Goal: Information Seeking & Learning: Learn about a topic

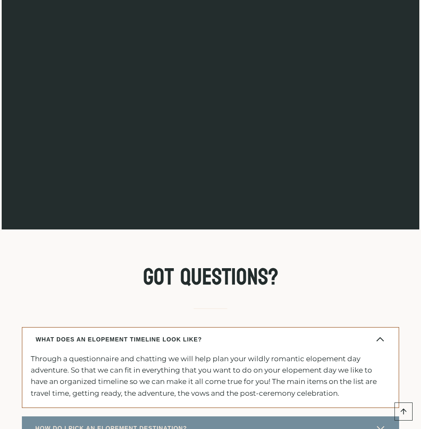
scroll to position [7328, 0]
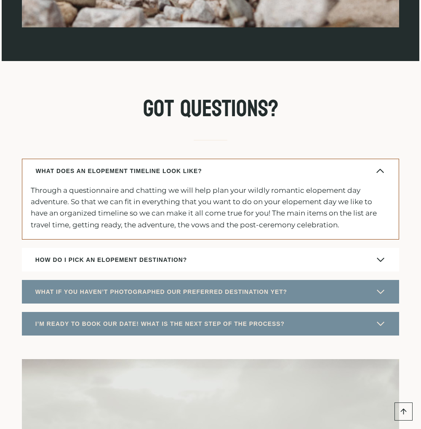
click at [299, 269] on button "HOW DO I PICK AN ELOPEMENT DESTINATION?" at bounding box center [211, 260] width 378 height 24
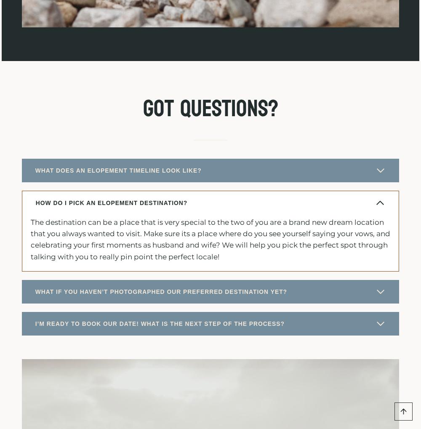
click at [265, 215] on button "HOW DO I PICK AN ELOPEMENT DESTINATION?" at bounding box center [211, 203] width 378 height 24
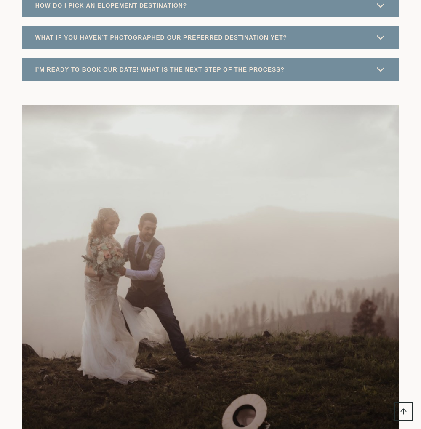
scroll to position [7539, 0]
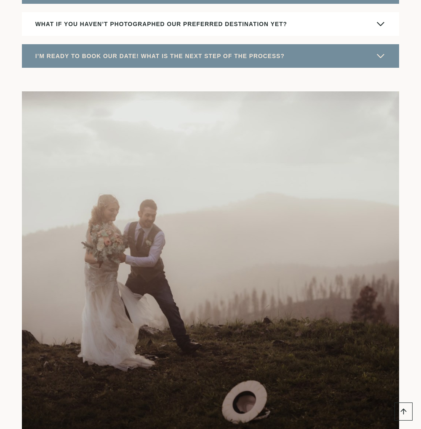
click at [270, 36] on button "WHAT IF YOU HAVEN’T PHOTOGRAPHED OUR PREFERRED DESTINATION YET?" at bounding box center [211, 24] width 378 height 24
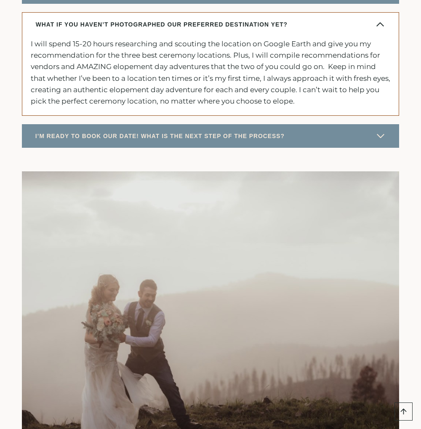
click at [270, 36] on button "WHAT IF YOU HAVEN’T PHOTOGRAPHED OUR PREFERRED DESTINATION YET?" at bounding box center [211, 24] width 378 height 24
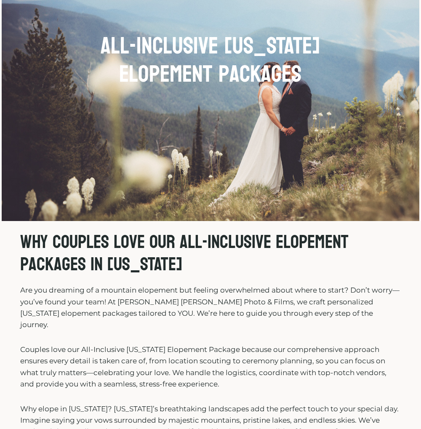
scroll to position [0, 0]
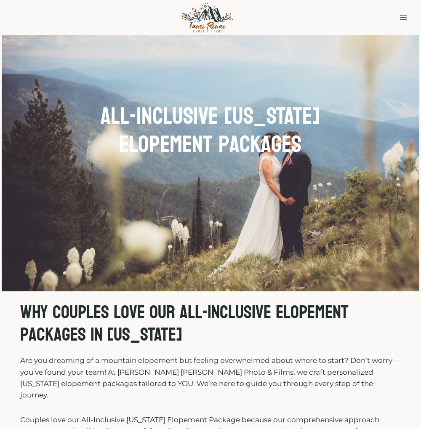
click at [400, 19] on icon "Open menu" at bounding box center [403, 17] width 7 height 5
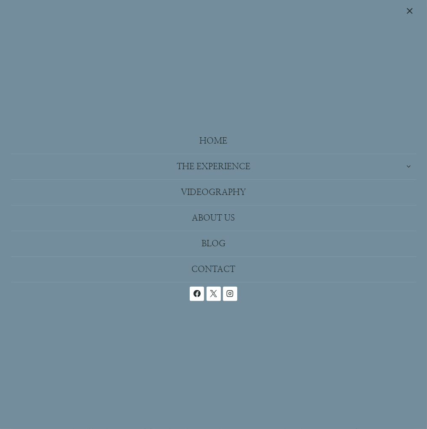
click at [407, 165] on icon "Expand" at bounding box center [409, 166] width 6 height 6
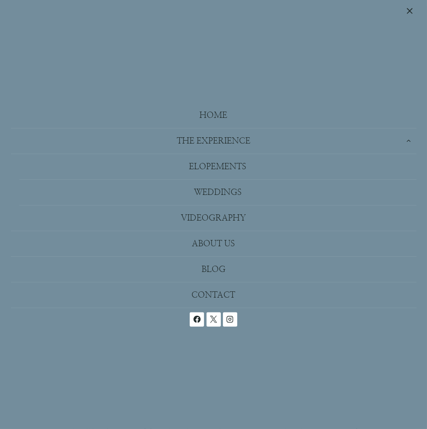
click at [415, 144] on button "Toggle child menu Expand" at bounding box center [214, 140] width 406 height 25
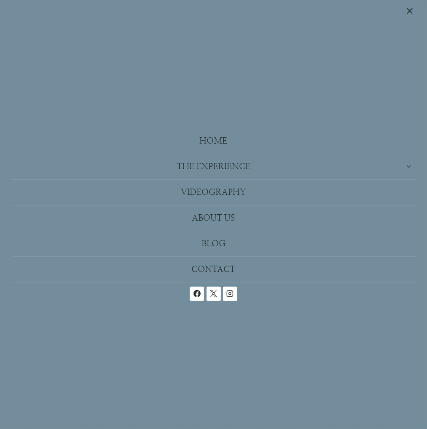
click at [406, 161] on button "Toggle child menu Expand" at bounding box center [214, 166] width 406 height 25
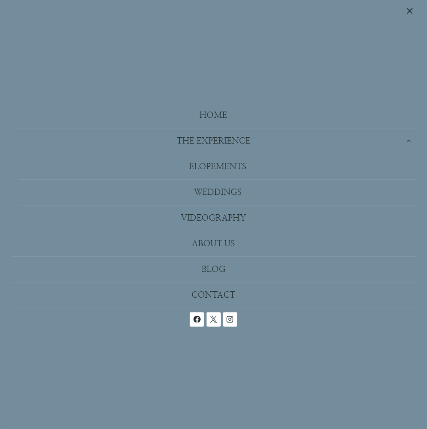
click at [222, 168] on link "Elopements" at bounding box center [218, 167] width 398 height 26
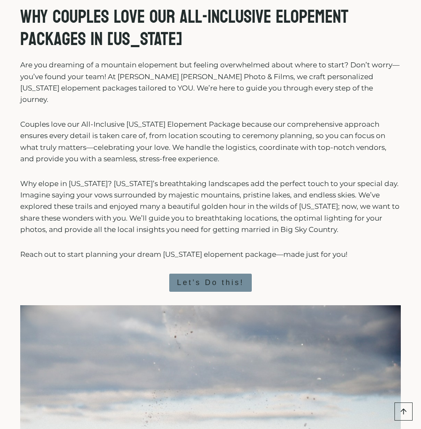
scroll to position [337, 0]
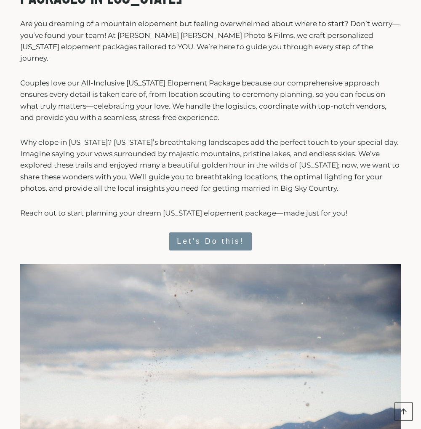
click at [230, 235] on span "Let’s Do this!" at bounding box center [210, 241] width 67 height 12
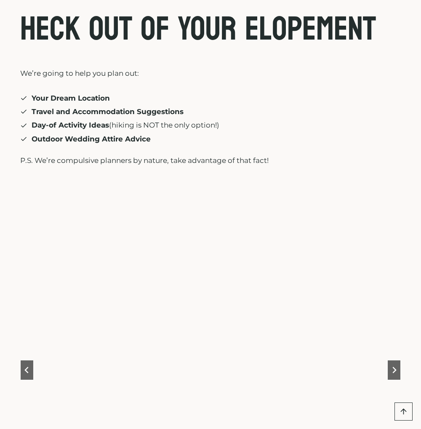
scroll to position [4212, 0]
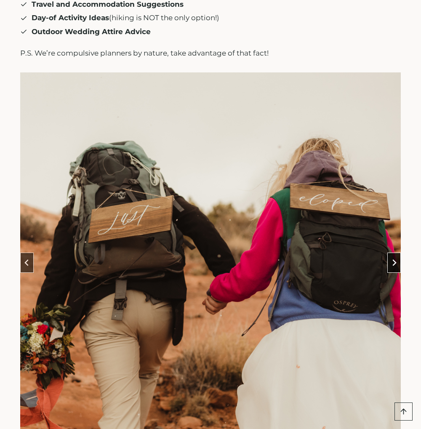
click at [391, 259] on icon "Next slide" at bounding box center [394, 262] width 7 height 7
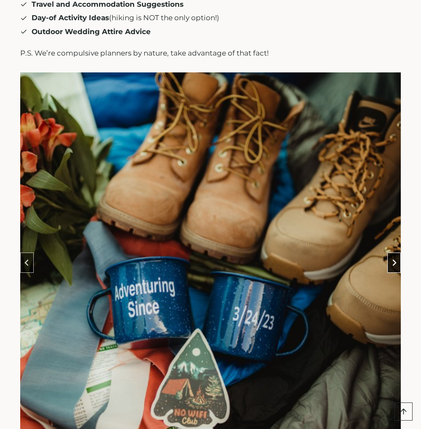
click at [391, 259] on icon "Next slide" at bounding box center [394, 262] width 7 height 7
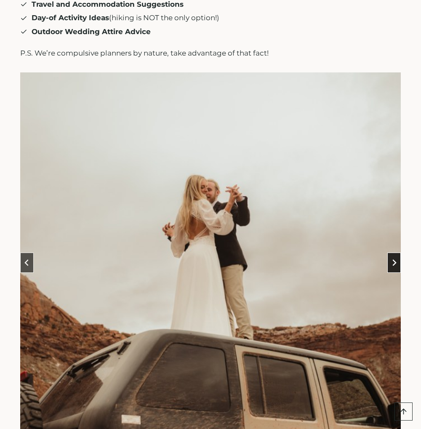
click at [391, 259] on icon "Next slide" at bounding box center [394, 262] width 7 height 7
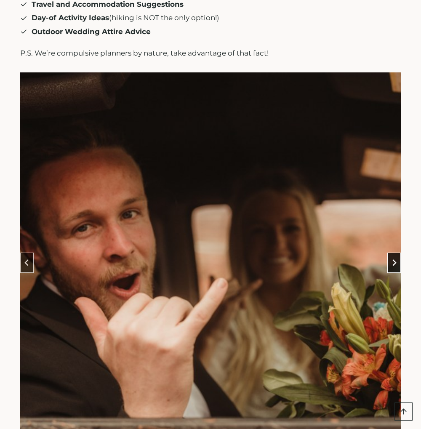
click at [391, 259] on icon "Go to first slide" at bounding box center [394, 262] width 7 height 7
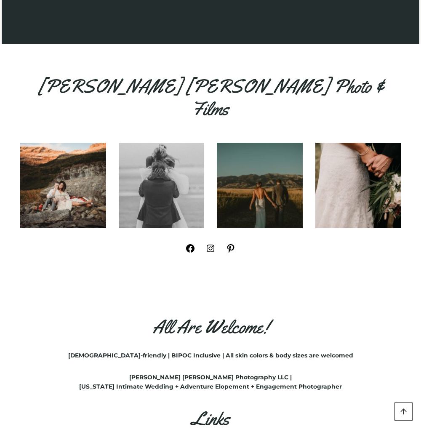
scroll to position [9013, 0]
